Goal: Task Accomplishment & Management: Manage account settings

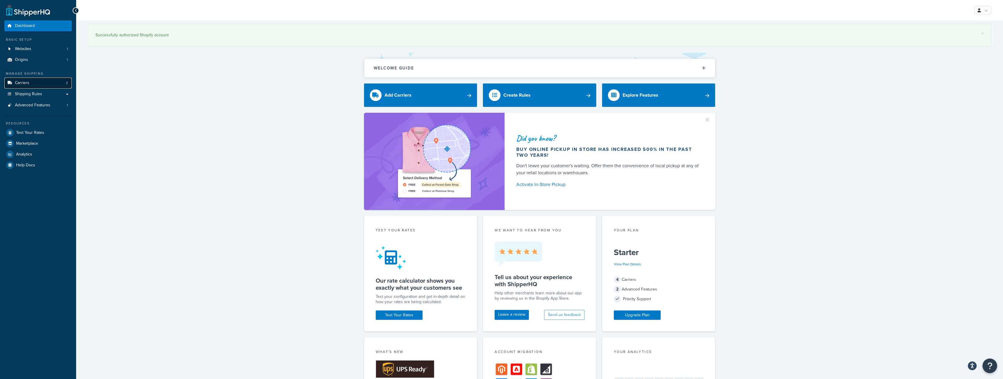
click at [51, 86] on link "Carriers 2" at bounding box center [37, 83] width 67 height 11
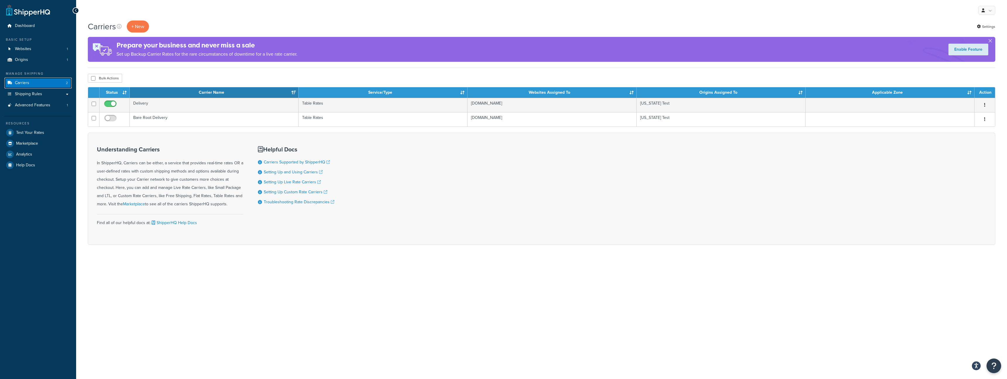
drag, startPoint x: 51, startPoint y: 85, endPoint x: 48, endPoint y: 83, distance: 3.9
click at [146, 105] on td "Delivery" at bounding box center [214, 105] width 169 height 14
click at [48, 94] on link "Shipping Rules" at bounding box center [37, 94] width 67 height 11
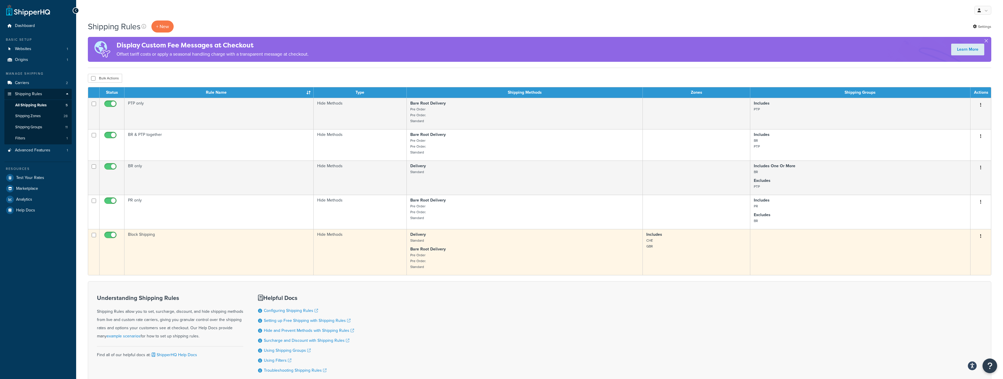
click at [135, 232] on td "Block Shipping" at bounding box center [218, 252] width 189 height 46
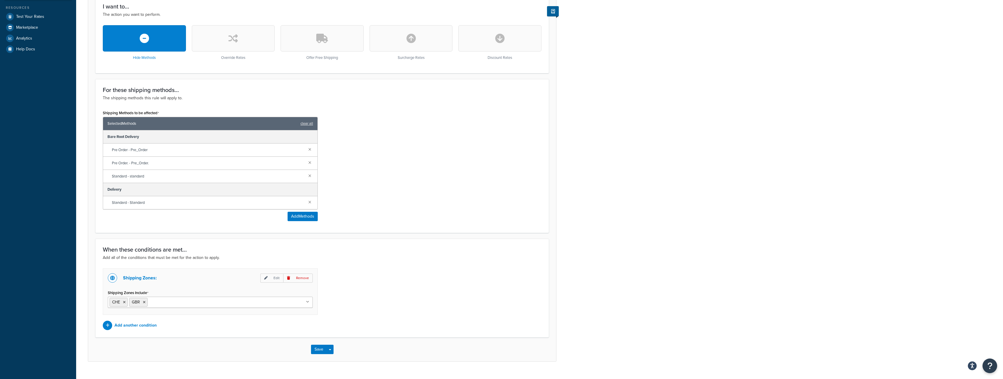
scroll to position [174, 0]
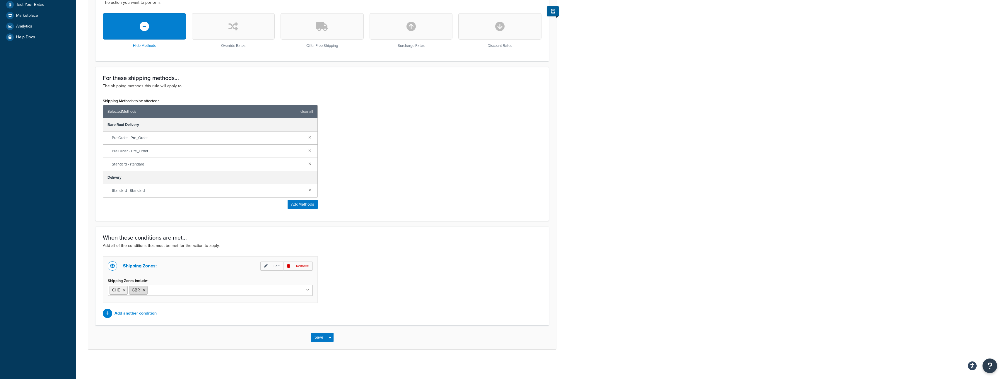
click at [144, 290] on icon at bounding box center [144, 290] width 3 height 4
click at [530, 286] on div "Shipping Zones: Edit Remove Shipping Zones Include CHE FRA DEU BEL BGR DNK CZE …" at bounding box center [321, 287] width 447 height 62
click at [315, 335] on button "Save" at bounding box center [319, 337] width 16 height 9
